Goal: Use online tool/utility

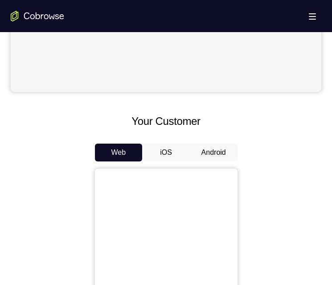
click at [227, 159] on button "Android" at bounding box center [214, 152] width 48 height 18
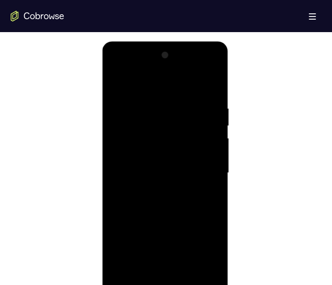
scroll to position [535, 0]
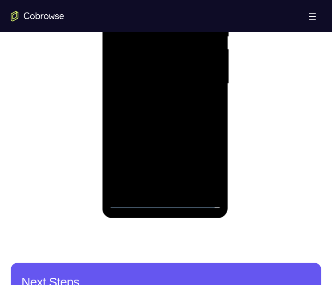
click at [164, 201] on div at bounding box center [165, 84] width 112 height 250
click at [211, 168] on div at bounding box center [165, 84] width 112 height 250
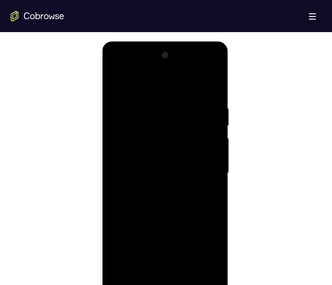
click at [163, 82] on div at bounding box center [165, 173] width 112 height 250
click at [202, 169] on div at bounding box center [165, 173] width 112 height 250
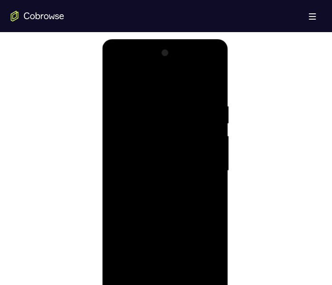
scroll to position [490, 0]
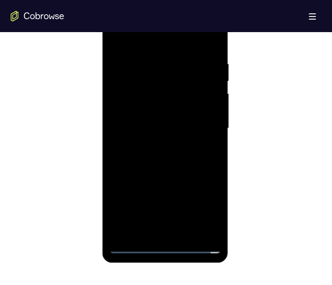
click at [156, 143] on div at bounding box center [165, 129] width 112 height 250
click at [170, 120] on div at bounding box center [165, 129] width 112 height 250
click at [151, 113] on div at bounding box center [165, 129] width 112 height 250
click at [155, 131] on div at bounding box center [165, 129] width 112 height 250
click at [145, 159] on div at bounding box center [165, 129] width 112 height 250
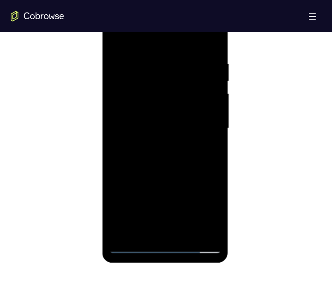
click at [160, 165] on div at bounding box center [165, 129] width 112 height 250
click at [178, 57] on div at bounding box center [165, 129] width 112 height 250
click at [214, 87] on div at bounding box center [165, 129] width 112 height 250
click at [161, 106] on div at bounding box center [165, 129] width 112 height 250
click at [212, 43] on div at bounding box center [165, 129] width 112 height 250
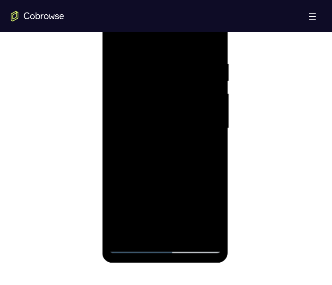
click at [183, 230] on div at bounding box center [165, 129] width 112 height 250
click at [180, 176] on div at bounding box center [165, 129] width 112 height 250
click at [160, 164] on div at bounding box center [165, 129] width 112 height 250
click at [116, 41] on div at bounding box center [165, 129] width 112 height 250
click at [187, 125] on div at bounding box center [165, 129] width 112 height 250
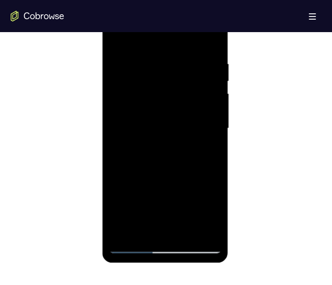
click at [114, 41] on div at bounding box center [165, 129] width 112 height 250
click at [159, 145] on div at bounding box center [165, 129] width 112 height 250
click at [173, 144] on div at bounding box center [165, 129] width 112 height 250
click at [114, 39] on div at bounding box center [165, 129] width 112 height 250
click at [151, 166] on div at bounding box center [165, 129] width 112 height 250
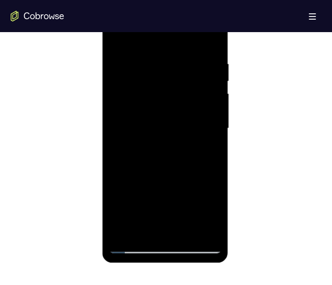
click at [145, 164] on div at bounding box center [165, 129] width 112 height 250
click at [205, 173] on div at bounding box center [165, 129] width 112 height 250
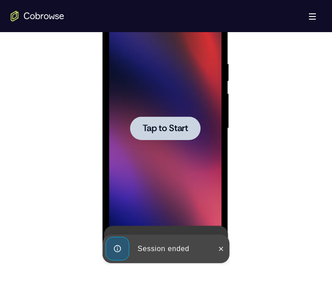
click at [145, 128] on span "Tap to Start" at bounding box center [165, 128] width 45 height 9
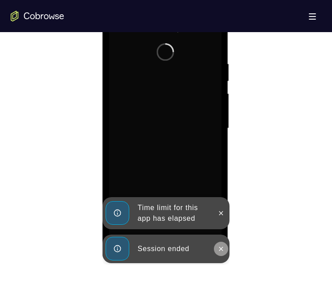
click at [222, 244] on button at bounding box center [221, 249] width 14 height 14
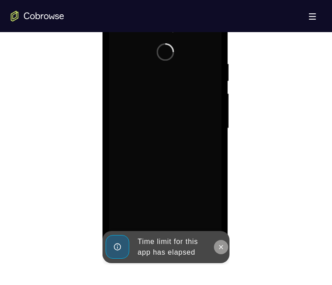
click at [223, 244] on icon at bounding box center [220, 246] width 7 height 7
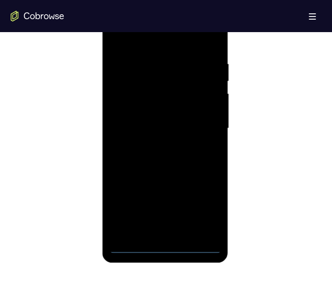
scroll to position [535, 0]
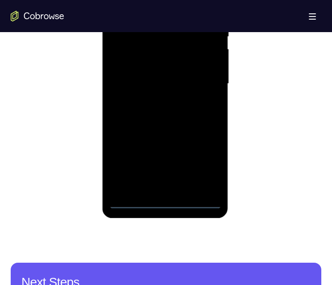
click at [168, 201] on div at bounding box center [165, 84] width 112 height 250
click at [204, 167] on div at bounding box center [165, 84] width 112 height 250
click at [162, 0] on div at bounding box center [165, 84] width 112 height 250
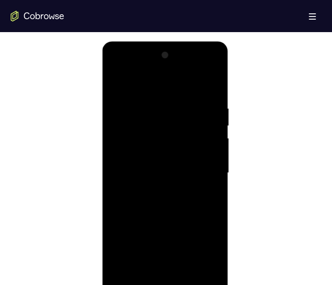
click at [197, 164] on div at bounding box center [165, 173] width 112 height 250
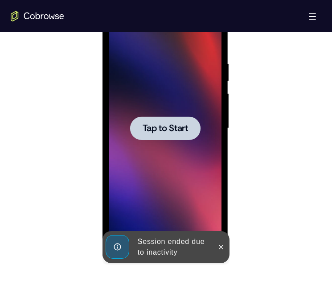
click at [178, 127] on span "Tap to Start" at bounding box center [165, 128] width 45 height 9
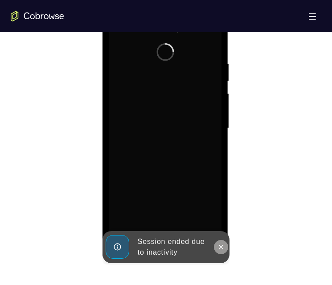
click at [221, 246] on icon at bounding box center [220, 246] width 7 height 7
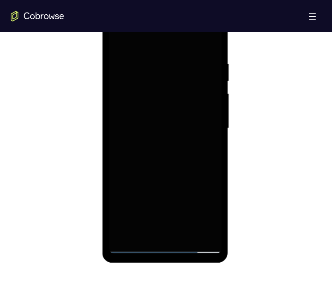
click at [166, 148] on div at bounding box center [165, 129] width 112 height 250
click at [162, 242] on div at bounding box center [165, 129] width 112 height 250
click at [166, 246] on div at bounding box center [165, 129] width 112 height 250
click at [207, 212] on div at bounding box center [165, 129] width 112 height 250
click at [160, 40] on div at bounding box center [165, 129] width 112 height 250
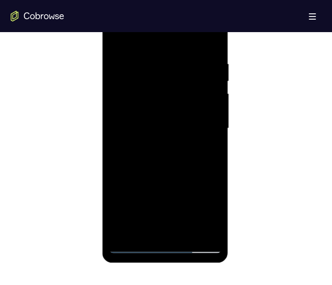
click at [197, 122] on div at bounding box center [165, 129] width 112 height 250
click at [151, 233] on div at bounding box center [165, 129] width 112 height 250
click at [162, 121] on div at bounding box center [165, 129] width 112 height 250
click at [168, 116] on div at bounding box center [165, 129] width 112 height 250
click at [184, 127] on div at bounding box center [165, 129] width 112 height 250
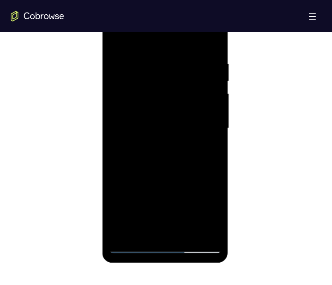
click at [173, 160] on div at bounding box center [165, 129] width 112 height 250
click at [175, 152] on div at bounding box center [165, 129] width 112 height 250
click at [176, 142] on div at bounding box center [165, 129] width 112 height 250
click at [160, 99] on div at bounding box center [165, 129] width 112 height 250
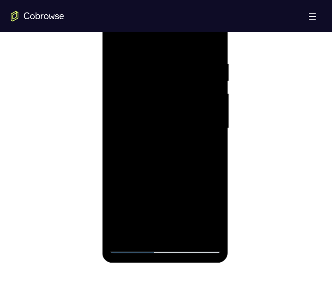
click at [160, 127] on div at bounding box center [165, 129] width 112 height 250
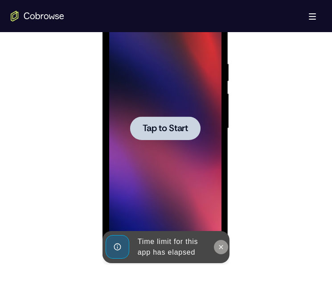
click at [217, 242] on button at bounding box center [221, 247] width 14 height 14
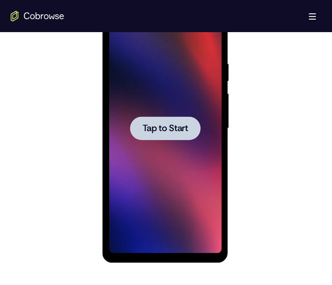
click at [158, 126] on span "Tap to Start" at bounding box center [165, 128] width 45 height 9
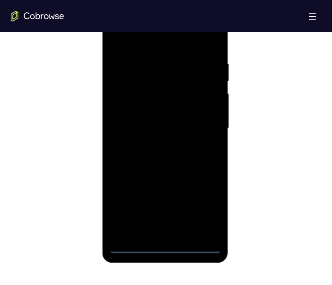
click at [164, 245] on div at bounding box center [165, 129] width 112 height 250
click at [203, 207] on div at bounding box center [165, 129] width 112 height 250
click at [163, 41] on div at bounding box center [165, 129] width 112 height 250
click at [201, 123] on div at bounding box center [165, 129] width 112 height 250
click at [156, 230] on div at bounding box center [165, 129] width 112 height 250
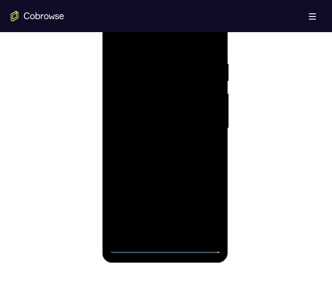
click at [148, 122] on div at bounding box center [165, 129] width 112 height 250
click at [175, 106] on div at bounding box center [165, 129] width 112 height 250
click at [201, 125] on div at bounding box center [165, 129] width 112 height 250
click at [176, 158] on div at bounding box center [165, 129] width 112 height 250
click at [176, 152] on div at bounding box center [165, 129] width 112 height 250
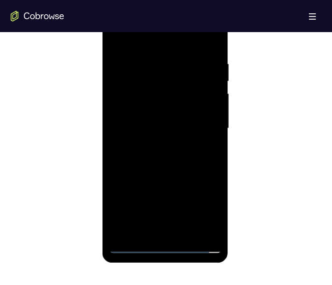
drag, startPoint x: 139, startPoint y: 37, endPoint x: 173, endPoint y: 37, distance: 33.9
click at [173, 37] on div at bounding box center [165, 129] width 112 height 250
click at [189, 162] on div at bounding box center [165, 129] width 112 height 250
click at [182, 162] on div at bounding box center [165, 129] width 112 height 250
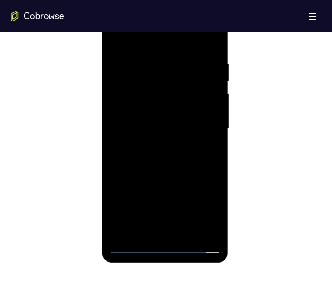
drag, startPoint x: 195, startPoint y: 169, endPoint x: 191, endPoint y: 146, distance: 23.6
click at [191, 146] on div at bounding box center [165, 129] width 112 height 250
drag, startPoint x: 188, startPoint y: 174, endPoint x: 181, endPoint y: 155, distance: 19.9
click at [181, 154] on div at bounding box center [165, 129] width 112 height 250
click at [188, 231] on div at bounding box center [165, 129] width 112 height 250
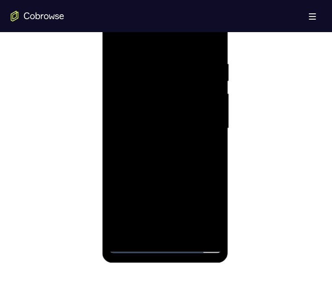
click at [168, 175] on div at bounding box center [165, 129] width 112 height 250
click at [176, 123] on div at bounding box center [165, 129] width 112 height 250
